Goal: Task Accomplishment & Management: Use online tool/utility

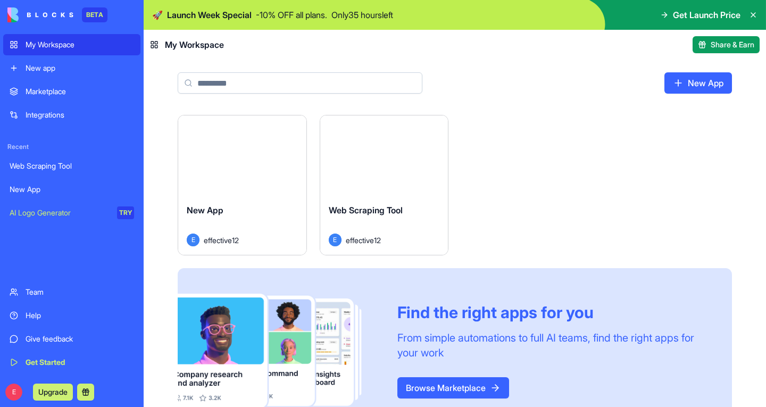
click at [60, 114] on div "Integrations" at bounding box center [80, 115] width 109 height 11
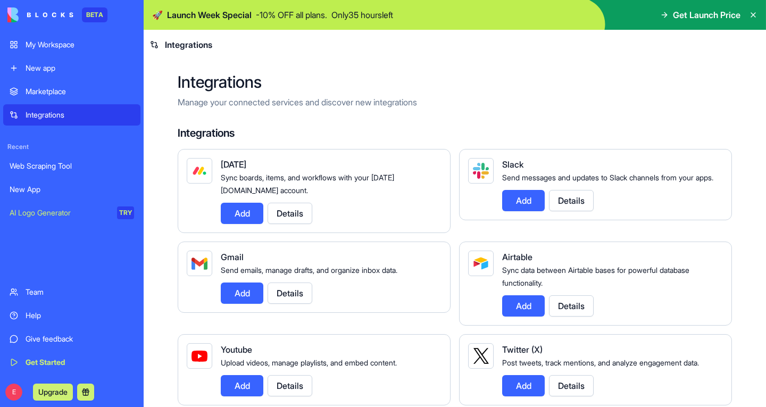
click at [57, 344] on div "Give feedback" at bounding box center [80, 339] width 109 height 11
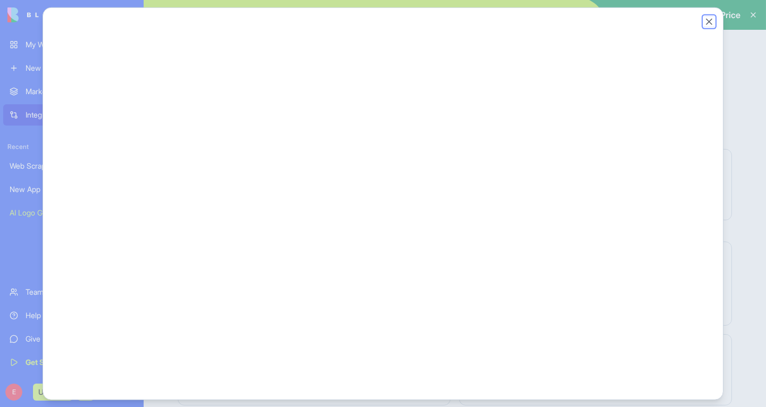
click at [706, 25] on button "Close" at bounding box center [709, 21] width 11 height 11
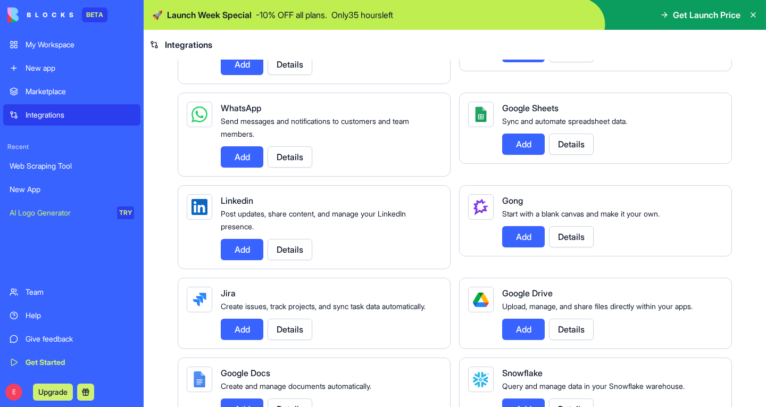
scroll to position [507, 0]
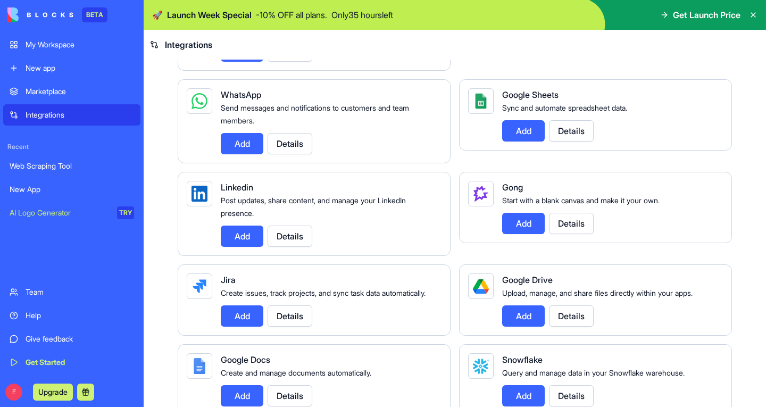
click at [45, 47] on div "My Workspace" at bounding box center [80, 44] width 109 height 11
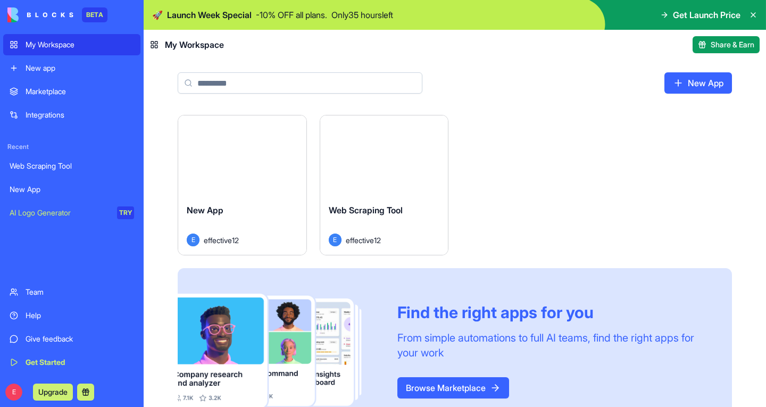
click at [49, 67] on div "New app" at bounding box center [80, 68] width 109 height 11
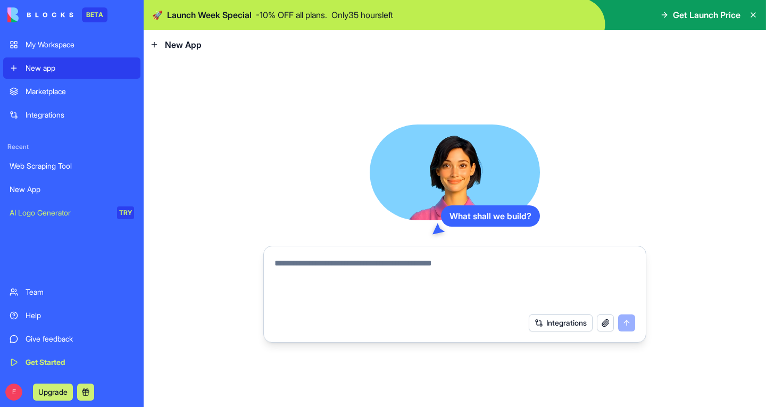
click at [51, 43] on div "My Workspace" at bounding box center [80, 44] width 109 height 11
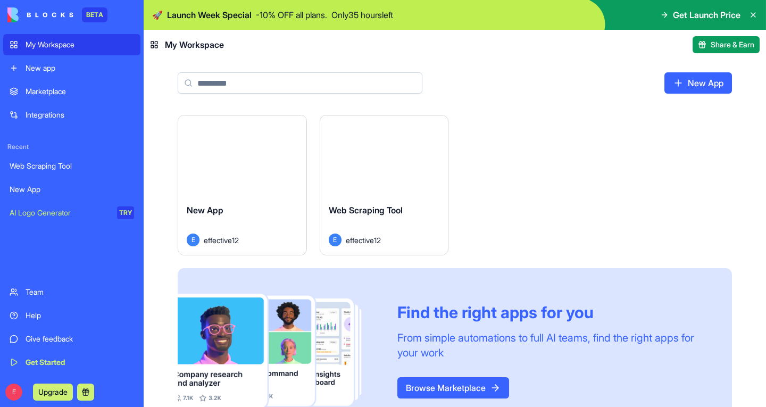
scroll to position [36, 0]
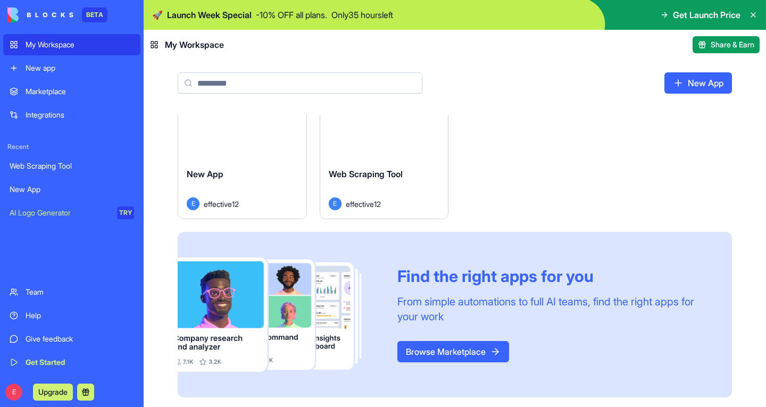
click at [36, 103] on div "Marketplace Integrations" at bounding box center [71, 103] width 137 height 45
click at [46, 74] on link "New app" at bounding box center [71, 67] width 137 height 21
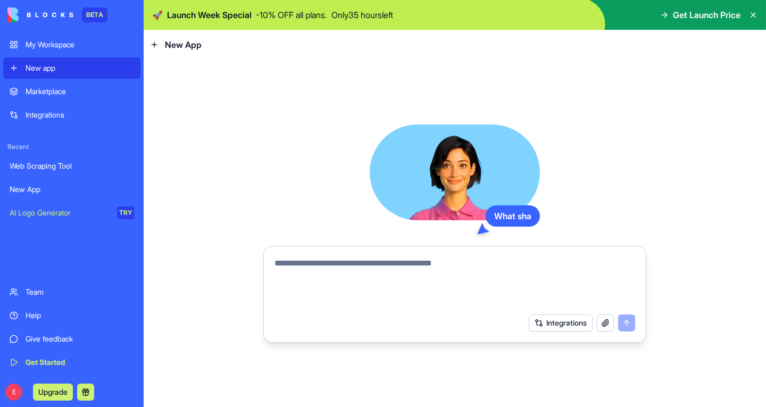
click at [45, 110] on div "Integrations" at bounding box center [80, 115] width 109 height 11
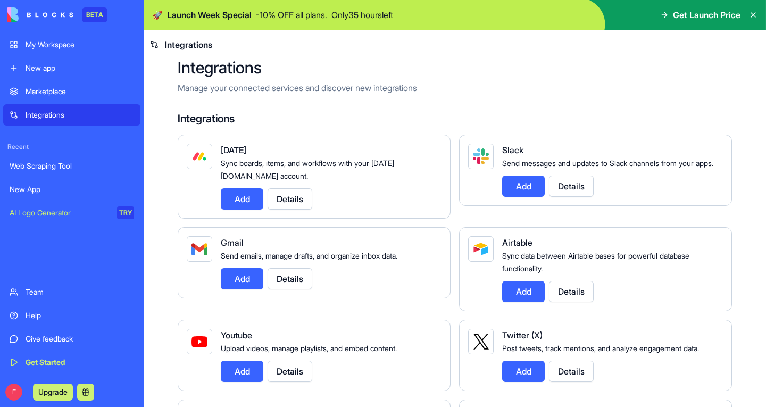
scroll to position [9, 0]
